Goal: Task Accomplishment & Management: Use online tool/utility

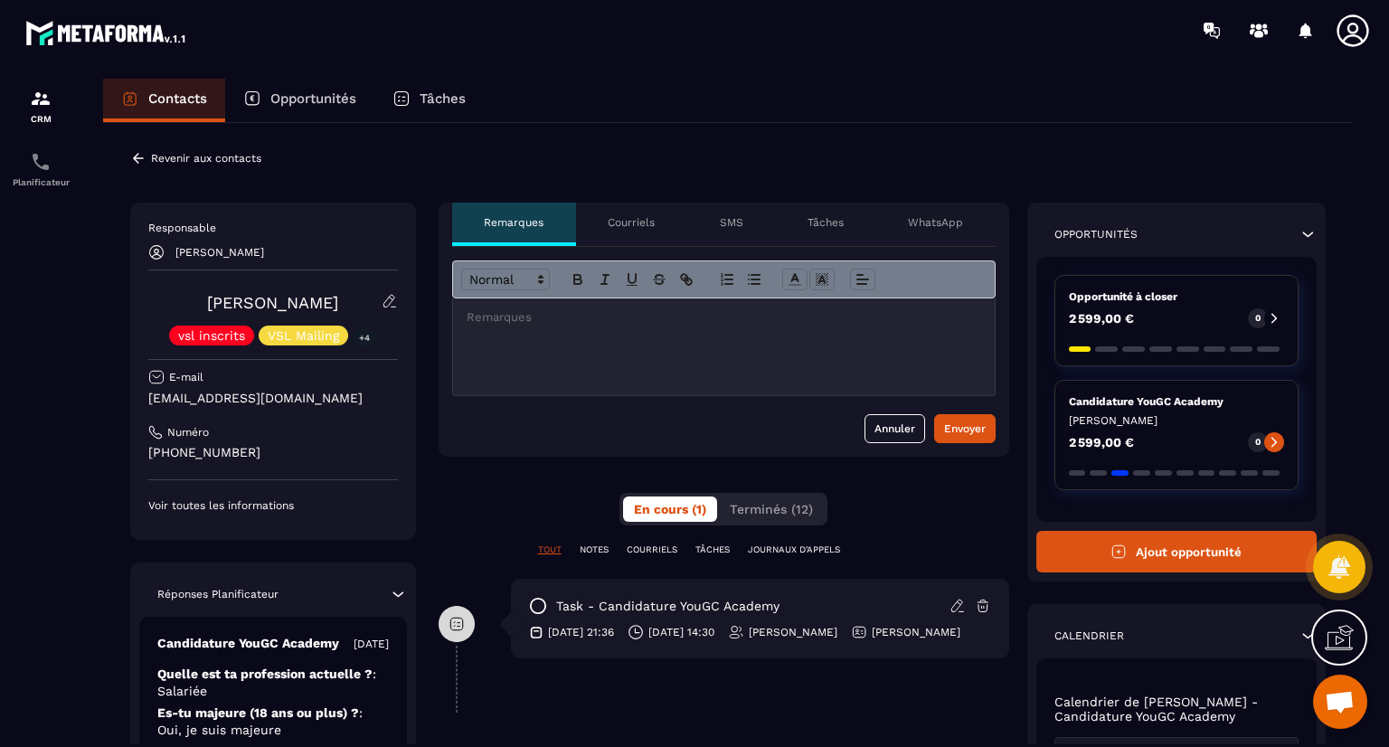
click at [134, 153] on icon at bounding box center [138, 158] width 16 height 16
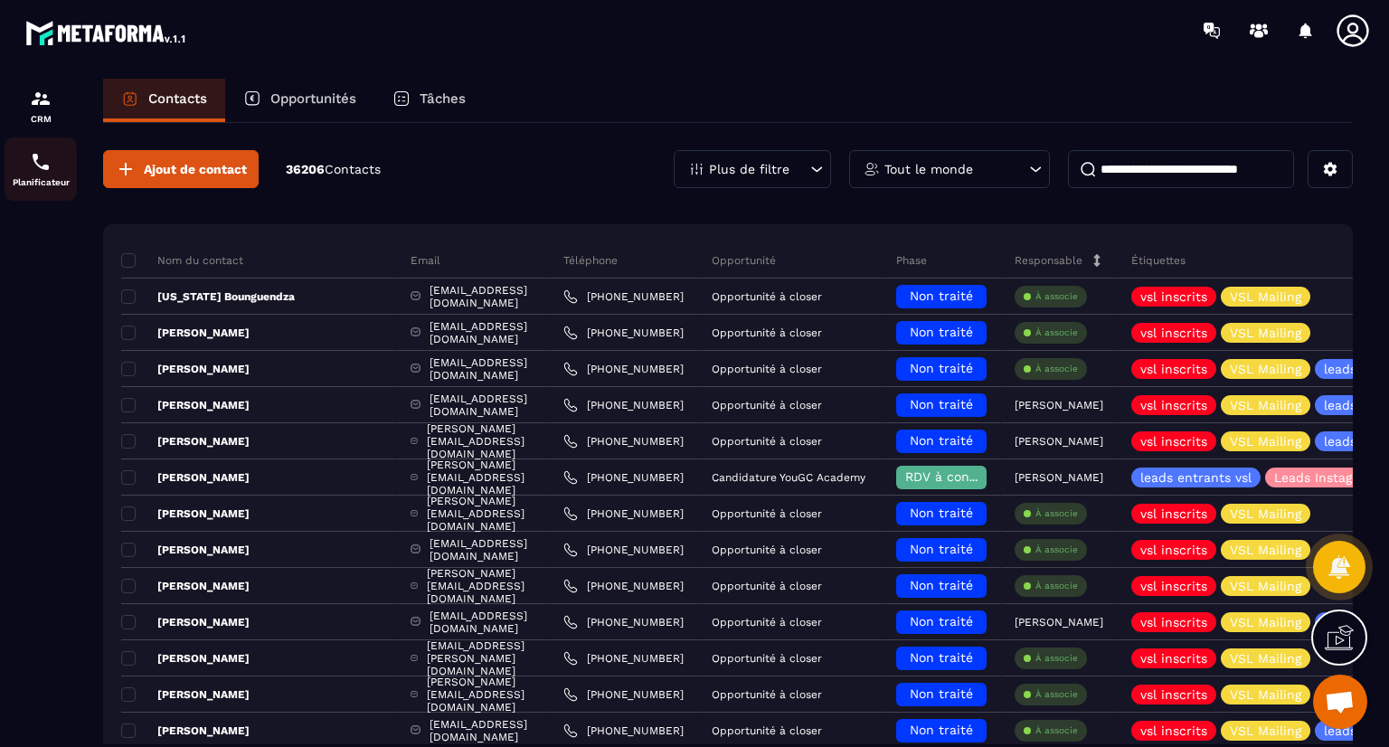
click at [53, 165] on div "Planificateur" at bounding box center [41, 169] width 72 height 36
